Goal: Information Seeking & Learning: Check status

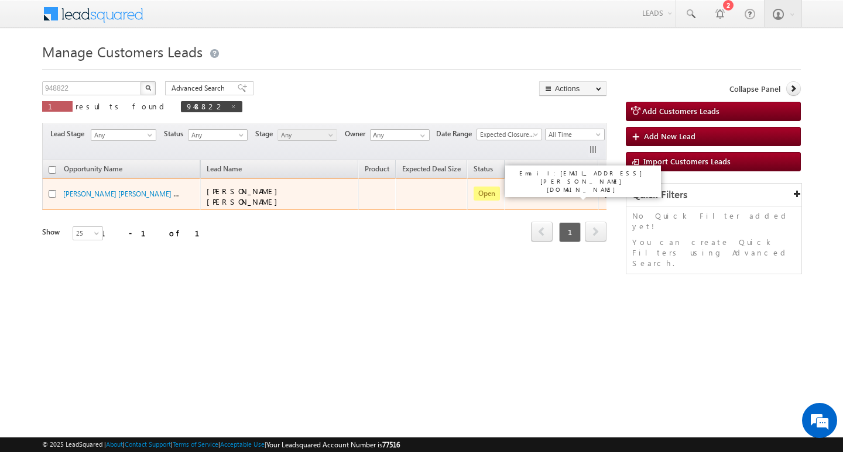
scroll to position [0, 47]
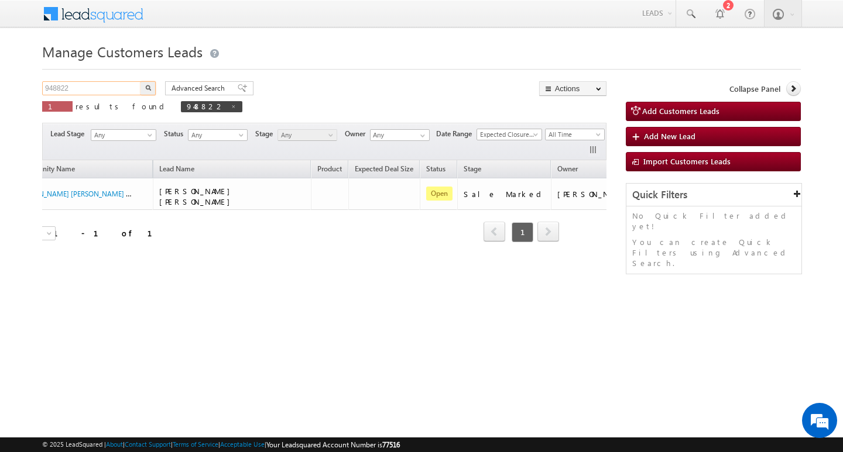
click at [108, 83] on input "948822" at bounding box center [92, 88] width 100 height 14
paste input "44"
click at [147, 88] on img "button" at bounding box center [148, 88] width 6 height 6
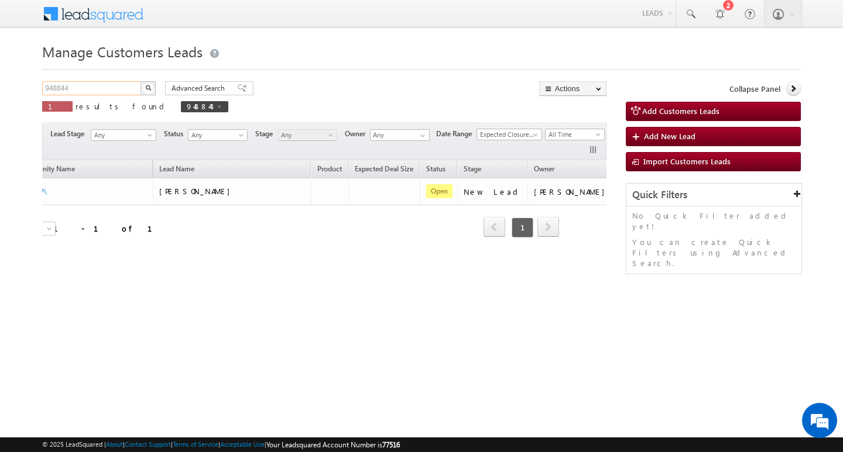
click at [71, 91] on input "948844" at bounding box center [92, 88] width 100 height 14
paste input "52193"
click at [144, 86] on button "button" at bounding box center [147, 88] width 15 height 14
click at [88, 92] on input "952193" at bounding box center [92, 88] width 100 height 14
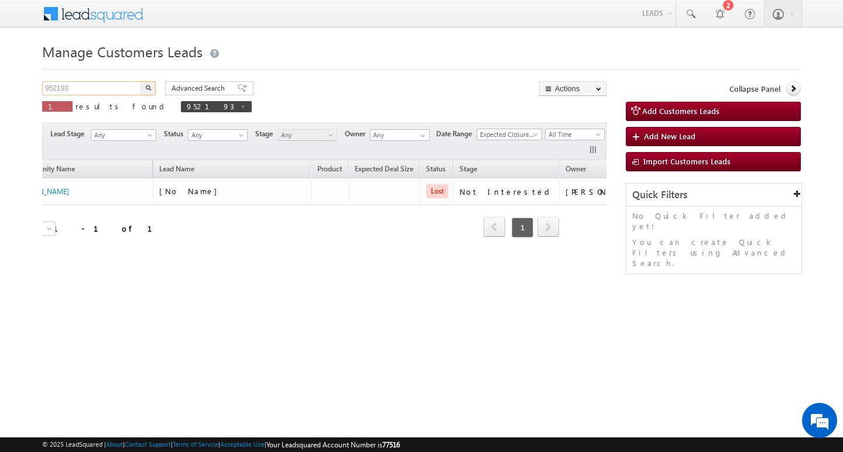
click at [88, 92] on input "952193" at bounding box center [92, 88] width 100 height 14
paste input "9748"
type input "959748"
click at [150, 84] on button "button" at bounding box center [147, 88] width 15 height 14
click at [99, 90] on input "959748" at bounding box center [92, 88] width 100 height 14
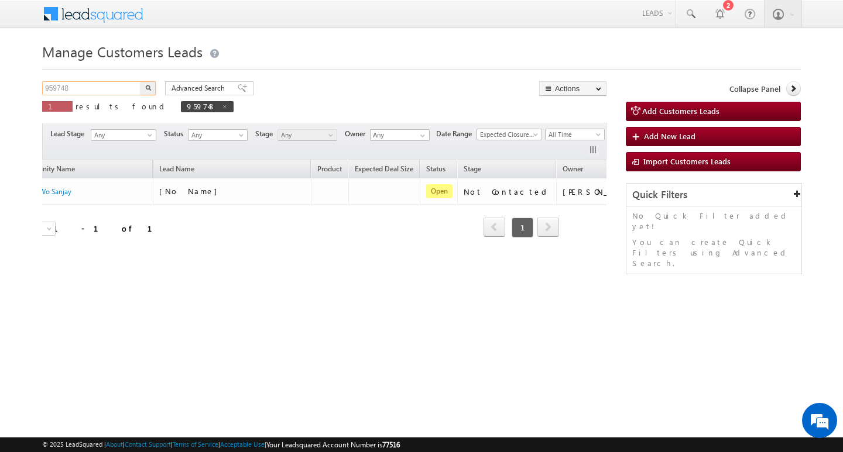
click at [99, 90] on input "959748" at bounding box center [92, 88] width 100 height 14
paste input "959766"
type input "959766"
click at [140, 81] on button "button" at bounding box center [147, 88] width 15 height 14
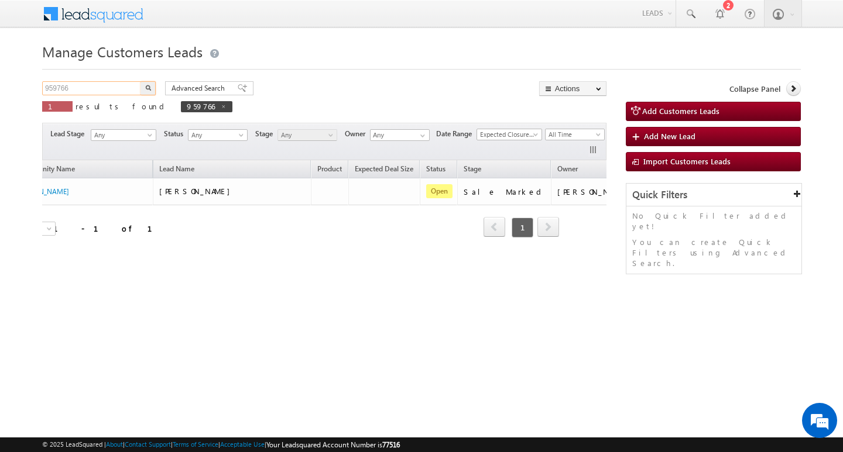
click at [105, 88] on input "959766" at bounding box center [92, 88] width 100 height 14
paste input "959793"
type input "959793"
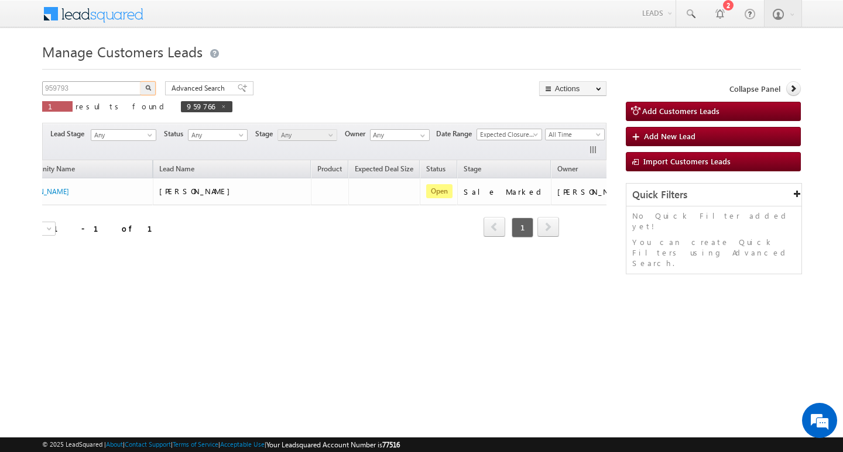
click at [140, 81] on button "button" at bounding box center [147, 88] width 15 height 14
click at [95, 90] on input "959793" at bounding box center [92, 88] width 100 height 14
paste input "959775"
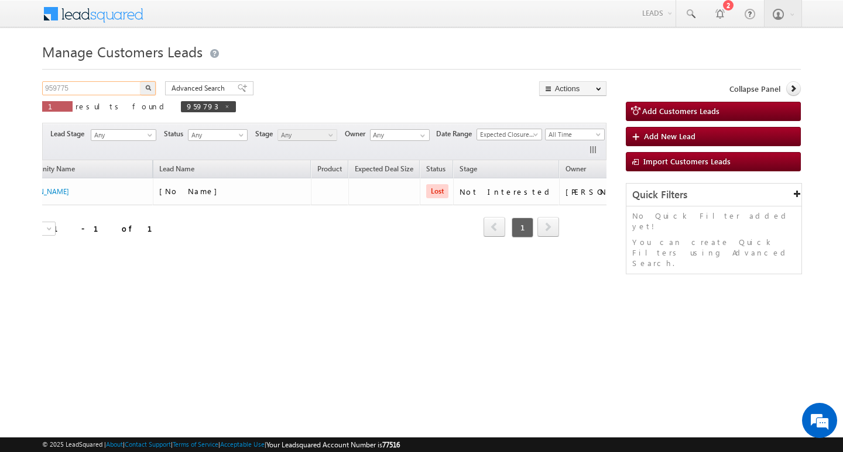
type input "959775"
click at [140, 81] on button "button" at bounding box center [147, 88] width 15 height 14
click at [87, 87] on input "959775" at bounding box center [92, 88] width 100 height 14
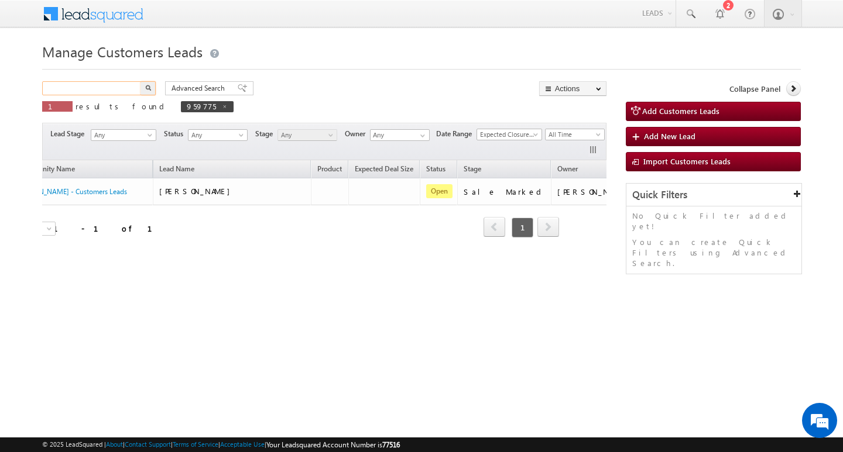
paste input "948822"
type input "948822"
click at [140, 81] on button "button" at bounding box center [147, 88] width 15 height 14
